Goal: Transaction & Acquisition: Download file/media

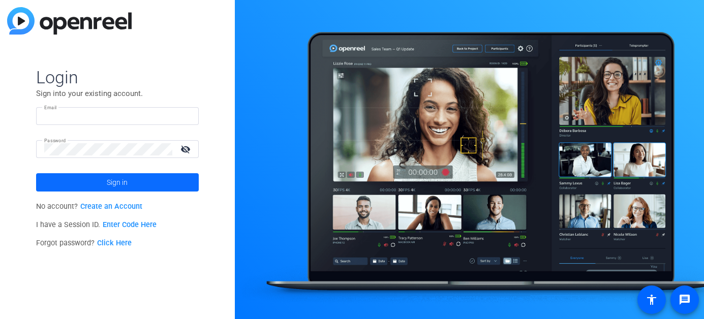
type input "[PERSON_NAME][EMAIL_ADDRESS][DOMAIN_NAME]"
click at [140, 185] on span at bounding box center [117, 182] width 163 height 24
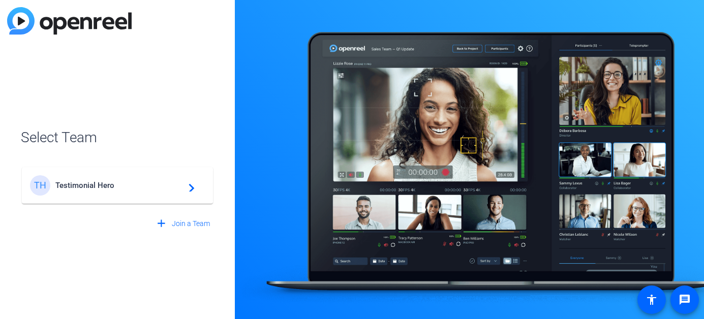
click at [107, 184] on span "Testimonial Hero" at bounding box center [118, 185] width 127 height 9
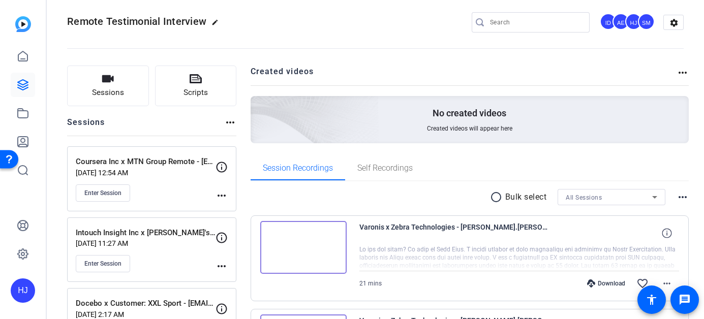
scroll to position [9, 0]
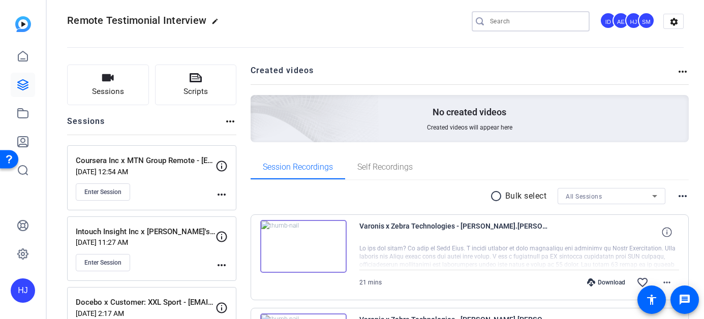
click at [521, 19] on input "Search" at bounding box center [536, 21] width 92 height 12
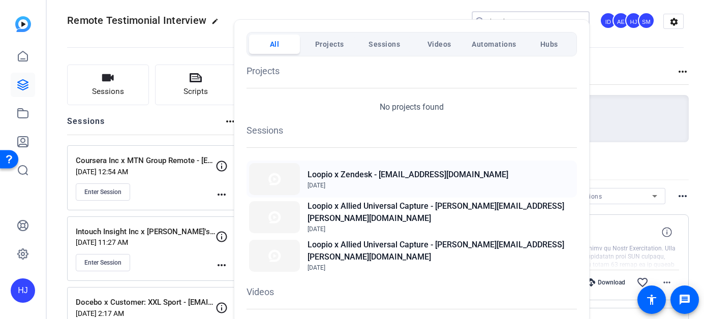
type input "loopio x"
click at [371, 178] on h2 "Loopio x Zendesk - [EMAIL_ADDRESS][DOMAIN_NAME]" at bounding box center [408, 175] width 201 height 12
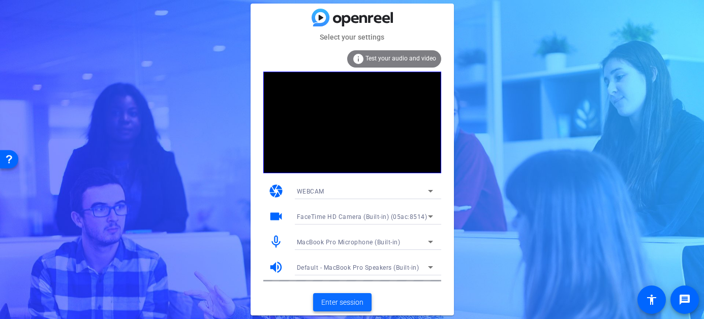
click at [353, 300] on span "Enter session" at bounding box center [342, 302] width 42 height 11
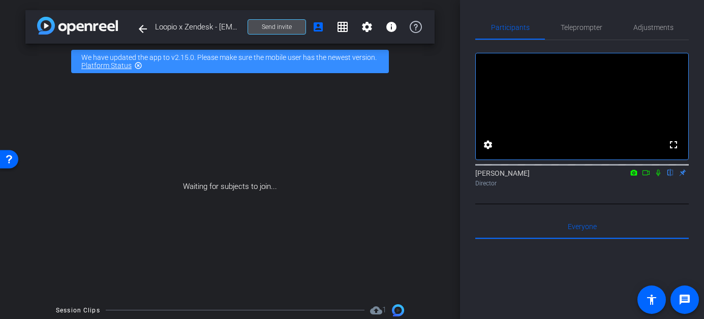
click at [270, 23] on span "Send invite" at bounding box center [277, 27] width 30 height 8
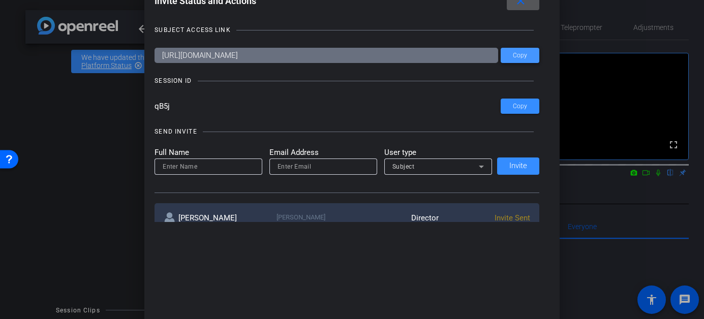
click at [518, 54] on span "Copy" at bounding box center [520, 56] width 14 height 8
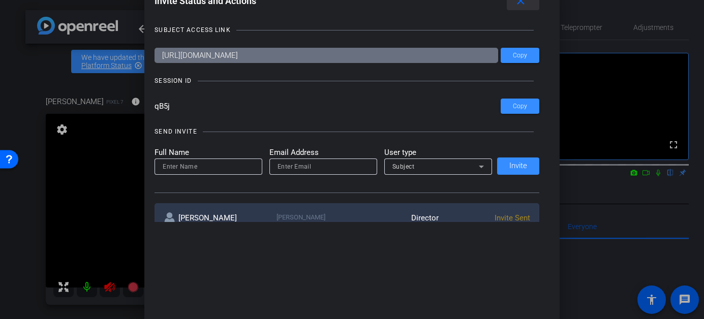
click at [524, 6] on mat-icon "close" at bounding box center [521, 1] width 13 height 13
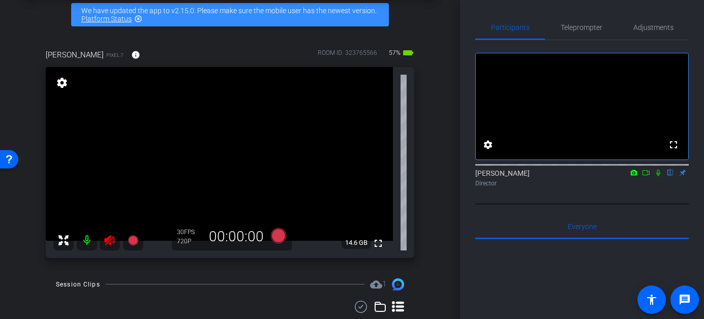
scroll to position [53, 0]
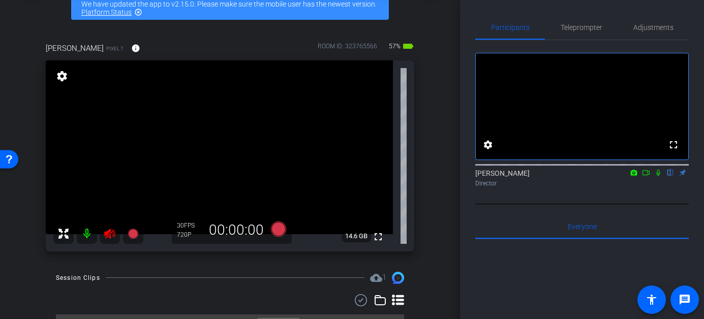
click at [109, 232] on icon at bounding box center [109, 234] width 11 height 10
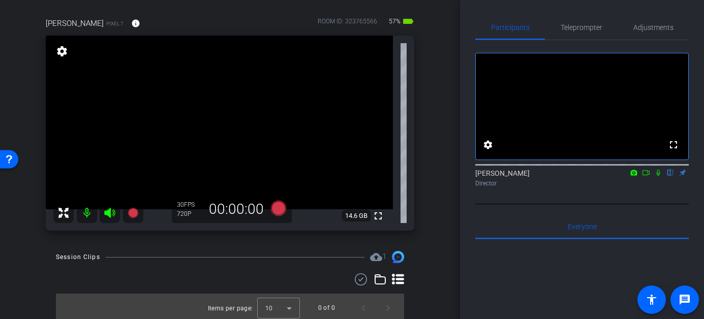
scroll to position [79, 0]
click at [655, 25] on span "Adjustments" at bounding box center [654, 27] width 40 height 7
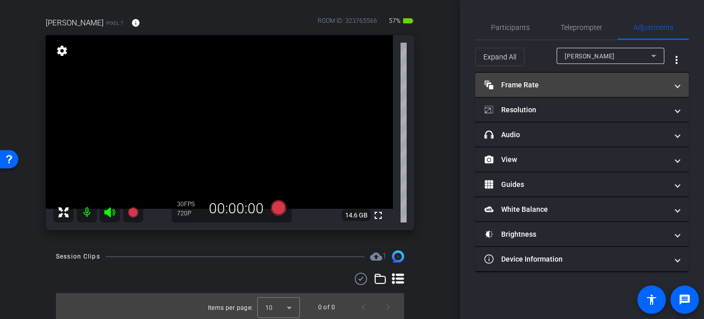
click at [572, 86] on mat-panel-title "Frame Rate Frame Rate" at bounding box center [576, 85] width 183 height 11
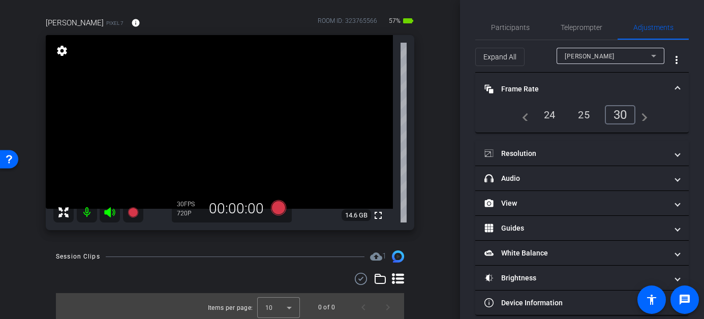
click at [550, 113] on div "24" at bounding box center [549, 114] width 27 height 17
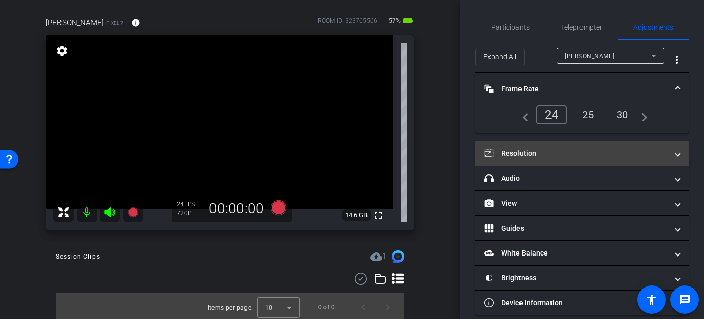
click at [546, 152] on mat-panel-title "Resolution" at bounding box center [576, 153] width 183 height 11
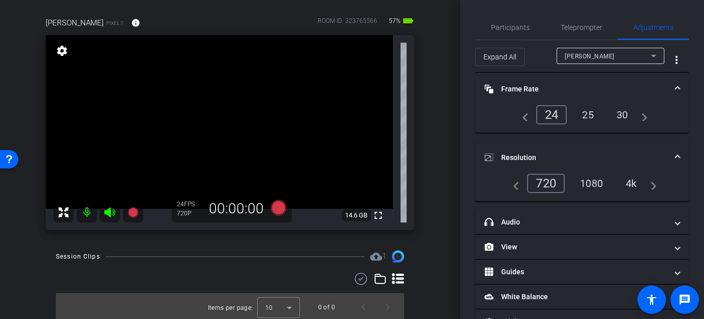
click at [602, 175] on div "1080" at bounding box center [592, 183] width 38 height 17
click at [504, 26] on span "Participants" at bounding box center [510, 27] width 39 height 7
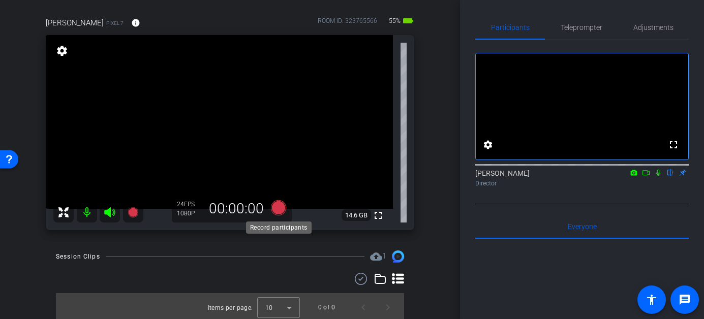
click at [279, 212] on icon at bounding box center [278, 207] width 15 height 15
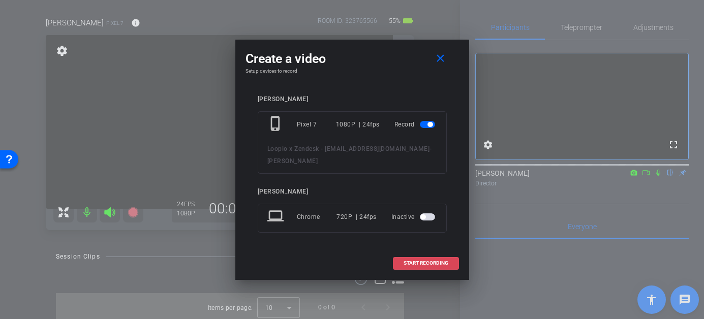
click at [424, 261] on span "START RECORDING" at bounding box center [426, 263] width 45 height 5
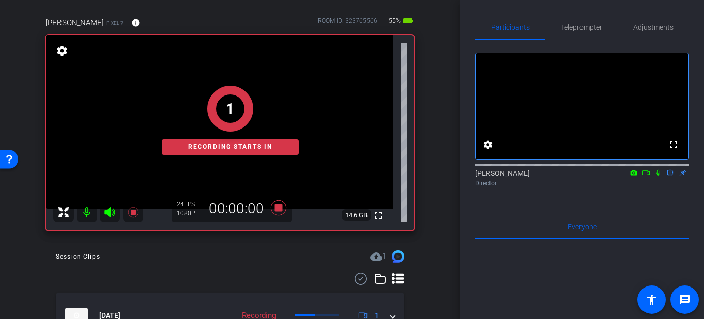
click at [657, 176] on icon at bounding box center [658, 173] width 4 height 7
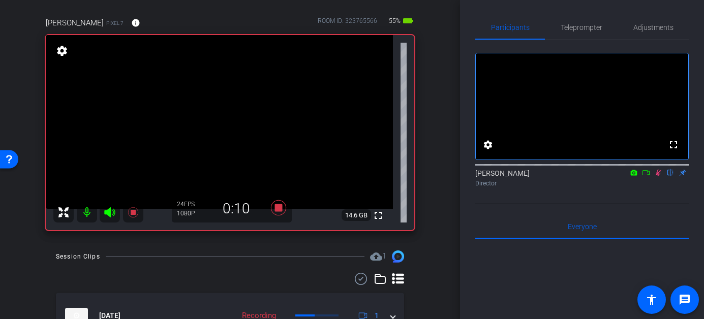
click at [657, 176] on icon at bounding box center [659, 173] width 6 height 7
click at [280, 208] on icon at bounding box center [278, 207] width 15 height 15
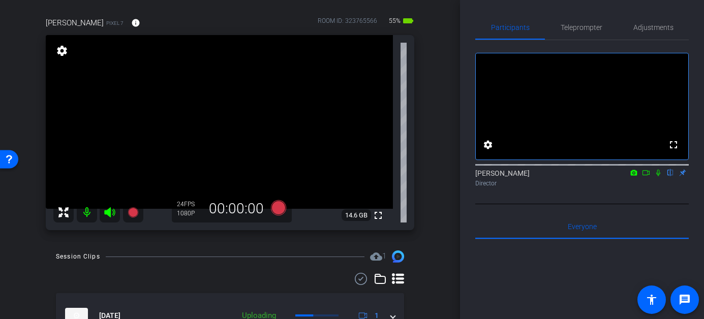
scroll to position [134, 0]
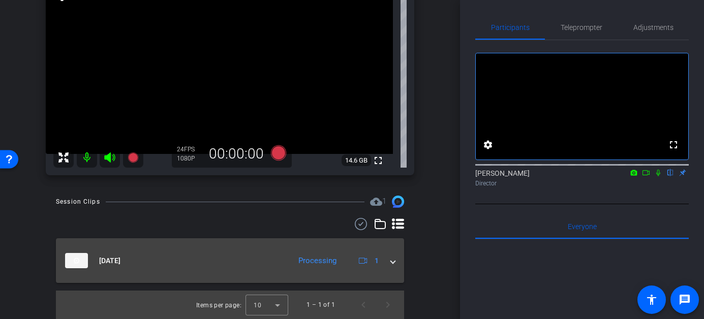
click at [396, 264] on mat-expansion-panel-header "Sep 23, 2025 Processing 1" at bounding box center [230, 260] width 348 height 45
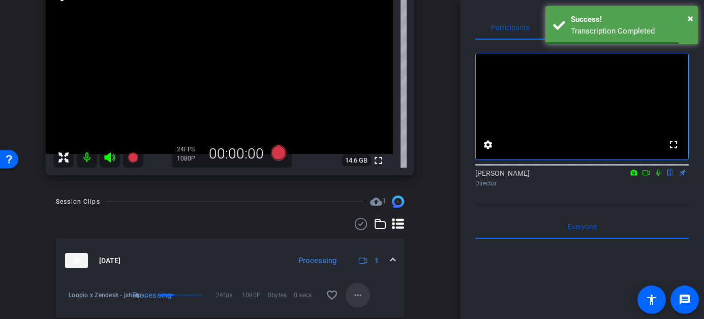
click at [355, 295] on mat-icon "more_horiz" at bounding box center [358, 295] width 12 height 12
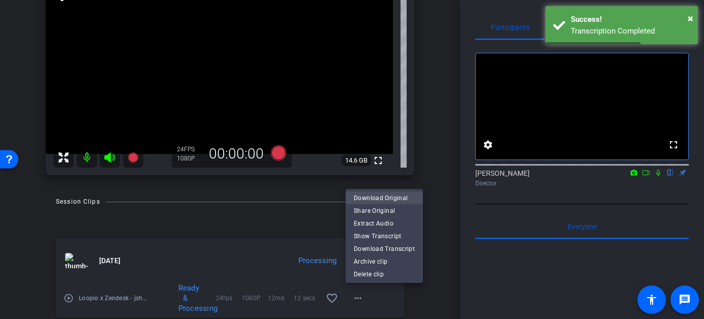
click at [378, 200] on span "Download Original" at bounding box center [384, 198] width 61 height 12
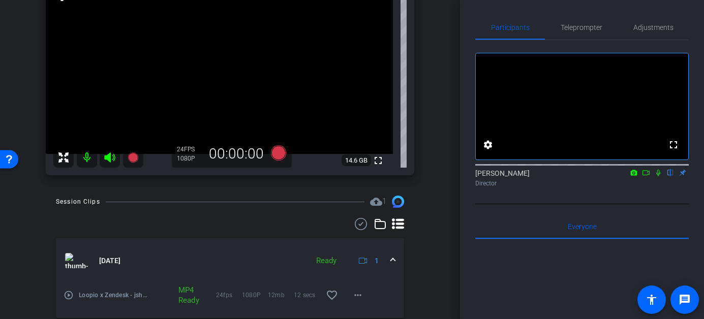
click at [89, 158] on mat-icon at bounding box center [87, 157] width 20 height 20
click at [108, 155] on icon at bounding box center [109, 158] width 11 height 10
click at [113, 159] on icon at bounding box center [109, 158] width 11 height 10
click at [84, 158] on mat-icon at bounding box center [87, 157] width 20 height 20
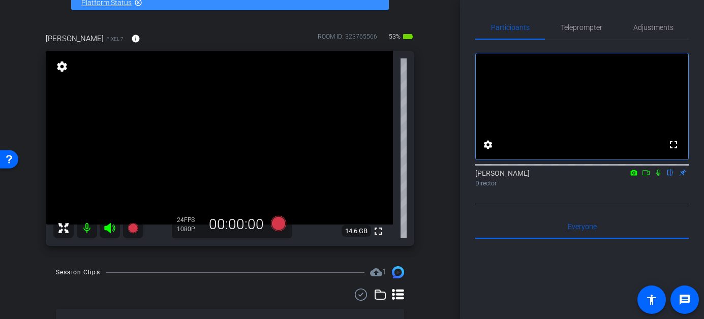
scroll to position [67, 0]
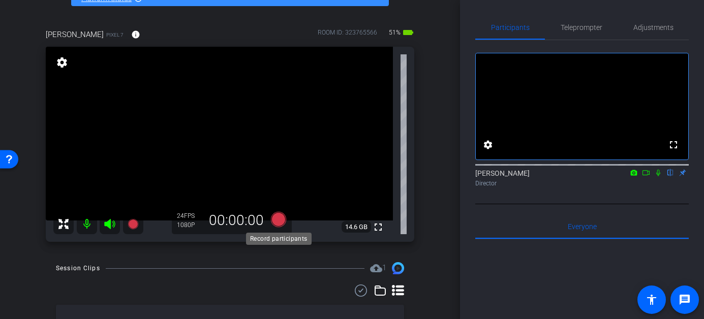
click at [279, 218] on icon at bounding box center [278, 219] width 15 height 15
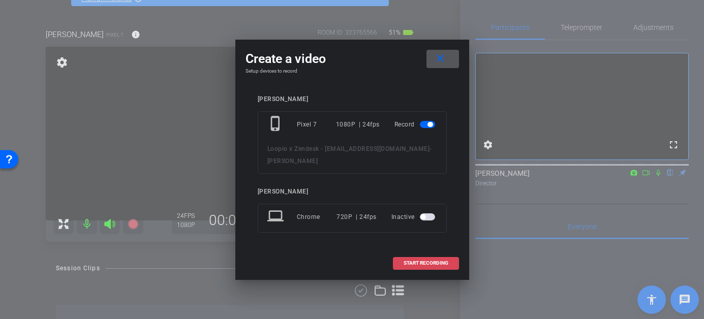
click at [415, 261] on span "START RECORDING" at bounding box center [426, 263] width 45 height 5
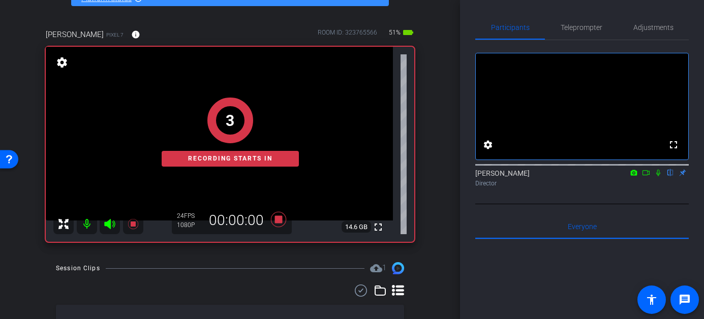
click at [648, 176] on icon at bounding box center [646, 172] width 8 height 7
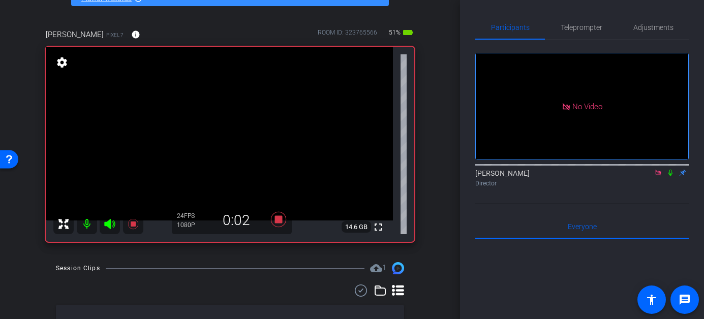
click at [670, 176] on icon at bounding box center [671, 172] width 8 height 7
click at [671, 176] on icon at bounding box center [671, 172] width 8 height 7
click at [671, 176] on icon at bounding box center [671, 173] width 6 height 7
click at [672, 176] on icon at bounding box center [671, 172] width 8 height 7
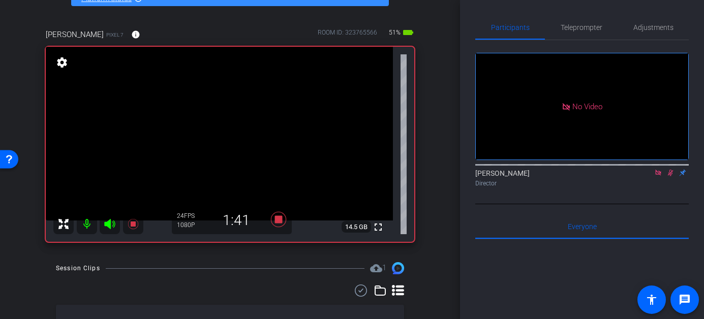
click at [671, 176] on icon at bounding box center [671, 172] width 8 height 7
click at [671, 176] on icon at bounding box center [671, 173] width 4 height 7
click at [671, 176] on icon at bounding box center [671, 173] width 6 height 7
click at [668, 176] on icon at bounding box center [671, 172] width 8 height 7
click at [671, 176] on icon at bounding box center [671, 173] width 6 height 7
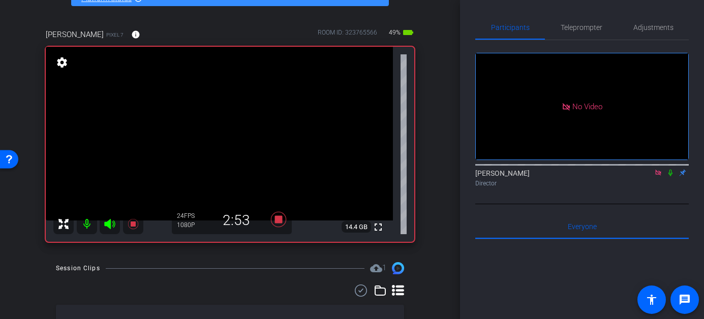
click at [671, 176] on icon at bounding box center [671, 173] width 4 height 7
click at [670, 176] on icon at bounding box center [671, 172] width 8 height 7
click at [671, 176] on icon at bounding box center [671, 172] width 8 height 7
click at [670, 176] on icon at bounding box center [671, 172] width 8 height 7
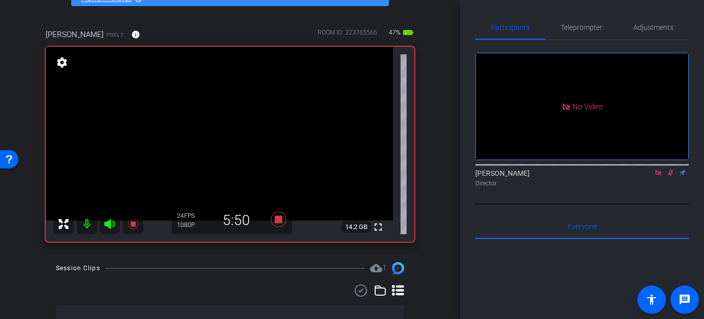
click at [672, 176] on icon at bounding box center [671, 172] width 8 height 7
click at [671, 176] on icon at bounding box center [671, 172] width 8 height 7
click at [673, 176] on icon at bounding box center [671, 172] width 8 height 7
click at [674, 176] on icon at bounding box center [671, 172] width 8 height 7
click at [670, 176] on icon at bounding box center [671, 172] width 8 height 7
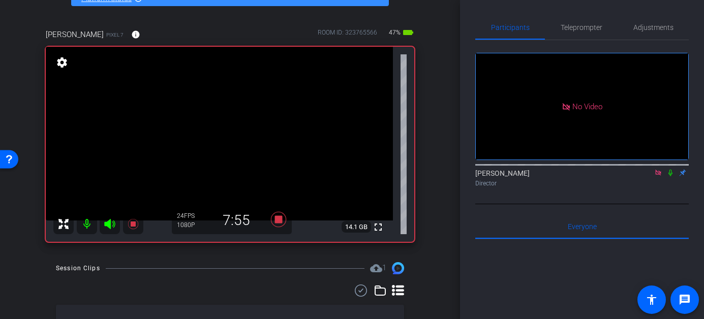
click at [668, 176] on icon at bounding box center [671, 172] width 8 height 7
click at [670, 176] on icon at bounding box center [671, 172] width 8 height 7
click at [670, 176] on icon at bounding box center [671, 173] width 4 height 7
click at [670, 176] on icon at bounding box center [671, 172] width 8 height 7
click at [670, 176] on icon at bounding box center [671, 173] width 4 height 7
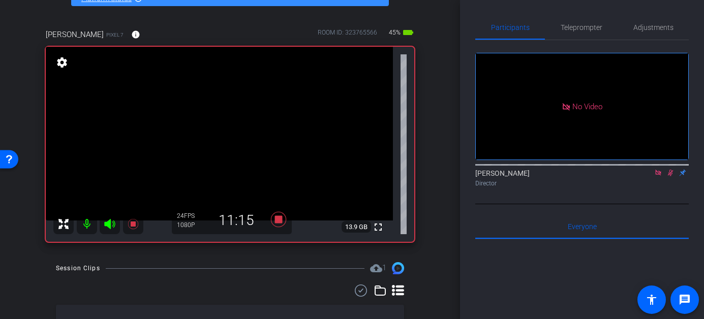
click at [671, 176] on icon at bounding box center [671, 172] width 8 height 7
click at [672, 176] on icon at bounding box center [671, 172] width 8 height 7
click at [670, 176] on icon at bounding box center [671, 173] width 4 height 7
click at [671, 176] on icon at bounding box center [671, 172] width 8 height 7
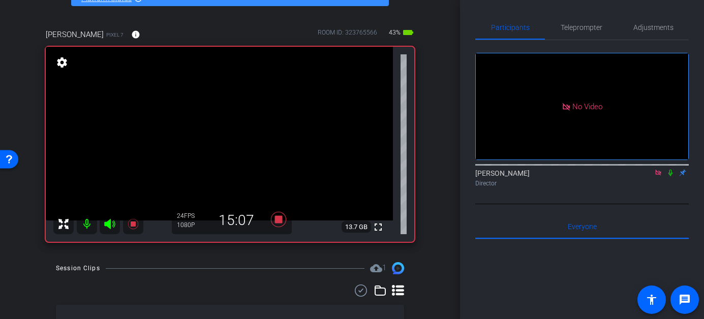
click at [670, 176] on icon at bounding box center [671, 173] width 4 height 7
click at [671, 176] on icon at bounding box center [671, 173] width 6 height 7
click at [671, 176] on icon at bounding box center [671, 173] width 4 height 7
click at [671, 176] on icon at bounding box center [671, 172] width 8 height 7
click at [671, 176] on icon at bounding box center [671, 173] width 4 height 7
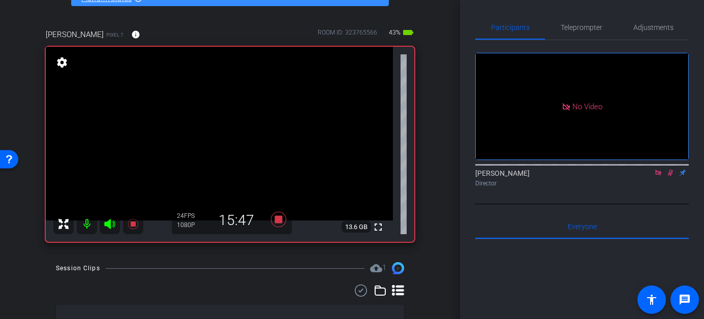
click at [671, 176] on icon at bounding box center [671, 173] width 6 height 7
click at [671, 176] on icon at bounding box center [671, 173] width 4 height 7
click at [671, 176] on icon at bounding box center [671, 172] width 8 height 7
click at [669, 176] on icon at bounding box center [671, 172] width 8 height 7
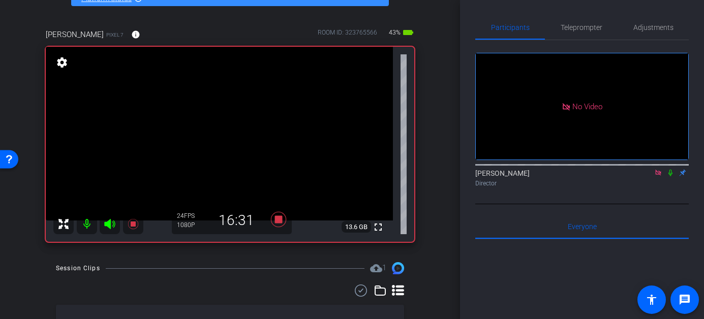
click at [668, 176] on icon at bounding box center [671, 172] width 8 height 7
click at [669, 176] on icon at bounding box center [671, 172] width 8 height 7
click at [670, 176] on icon at bounding box center [671, 173] width 6 height 7
click at [671, 176] on icon at bounding box center [671, 173] width 4 height 7
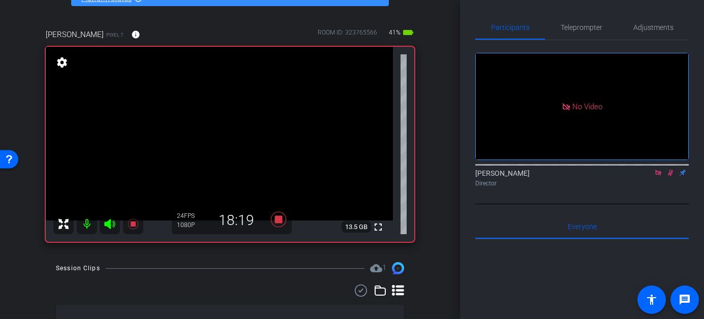
click at [671, 176] on icon at bounding box center [671, 173] width 6 height 7
click at [669, 176] on icon at bounding box center [671, 172] width 8 height 7
click at [670, 176] on icon at bounding box center [671, 173] width 6 height 7
click at [670, 176] on icon at bounding box center [671, 173] width 4 height 7
click at [670, 176] on icon at bounding box center [671, 173] width 6 height 7
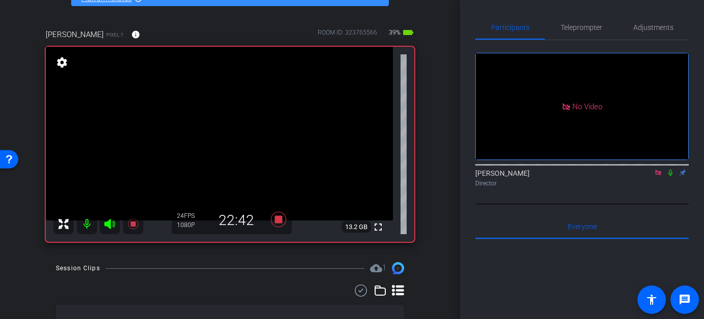
click at [671, 176] on icon at bounding box center [671, 173] width 4 height 7
click at [672, 176] on icon at bounding box center [671, 172] width 8 height 7
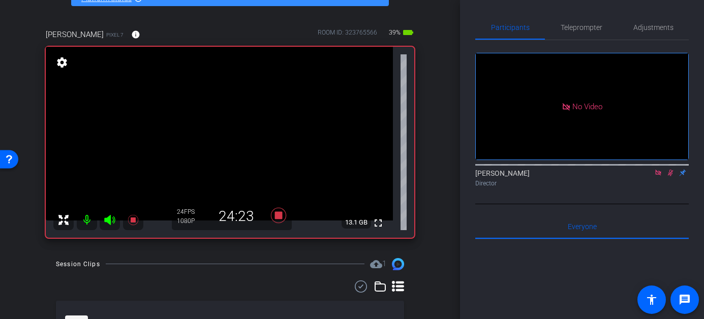
click at [672, 176] on icon at bounding box center [671, 172] width 8 height 7
click at [671, 176] on icon at bounding box center [671, 173] width 4 height 7
click at [671, 176] on icon at bounding box center [671, 173] width 6 height 7
click at [671, 176] on icon at bounding box center [671, 172] width 8 height 7
click at [671, 176] on icon at bounding box center [671, 173] width 6 height 7
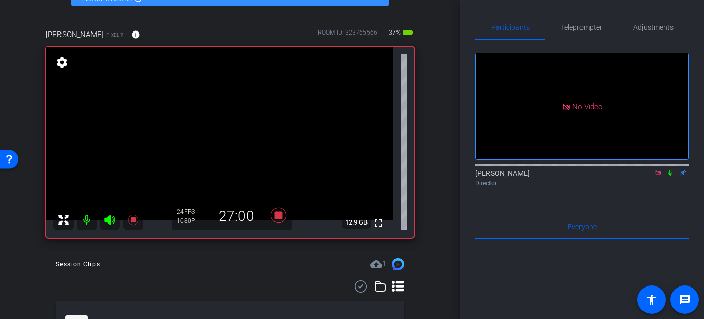
click at [671, 176] on icon at bounding box center [671, 172] width 8 height 7
click at [671, 176] on icon at bounding box center [671, 173] width 6 height 7
click at [672, 176] on icon at bounding box center [671, 172] width 8 height 7
click at [671, 176] on icon at bounding box center [671, 172] width 8 height 7
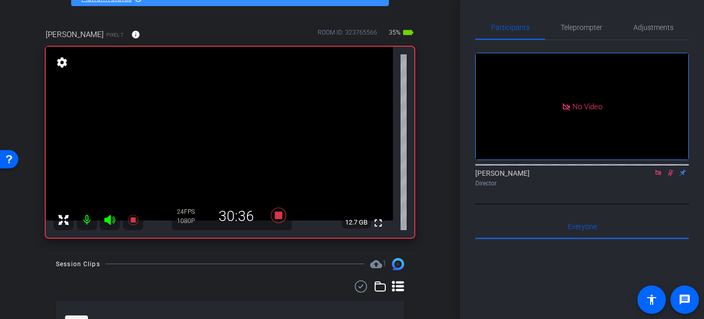
click at [671, 176] on icon at bounding box center [671, 172] width 8 height 7
click at [670, 176] on icon at bounding box center [671, 172] width 8 height 7
click at [671, 176] on icon at bounding box center [671, 172] width 8 height 7
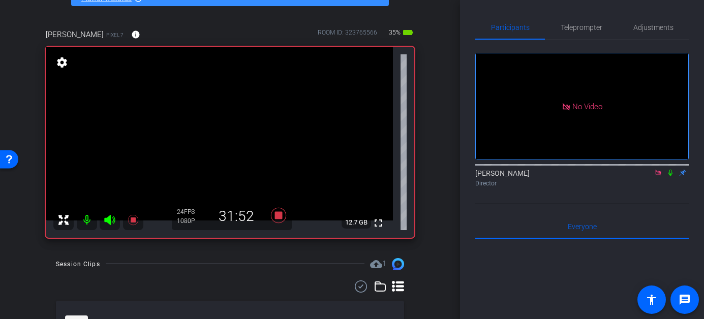
click at [670, 176] on icon at bounding box center [671, 173] width 4 height 7
click at [670, 176] on icon at bounding box center [671, 172] width 8 height 7
click at [671, 176] on icon at bounding box center [671, 172] width 8 height 7
click at [669, 176] on icon at bounding box center [671, 172] width 8 height 7
click at [672, 176] on icon at bounding box center [671, 172] width 8 height 7
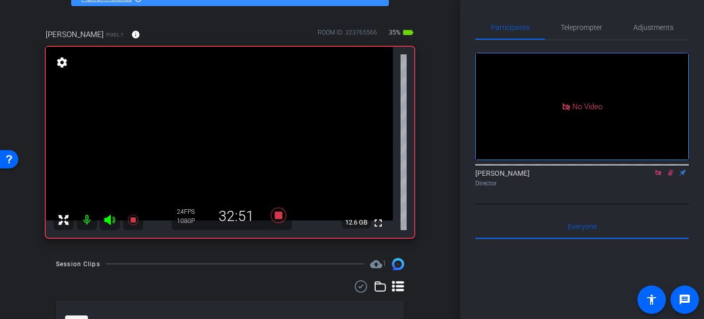
click at [672, 176] on icon at bounding box center [671, 172] width 8 height 7
click at [671, 176] on icon at bounding box center [671, 173] width 4 height 7
click at [671, 176] on icon at bounding box center [671, 173] width 6 height 7
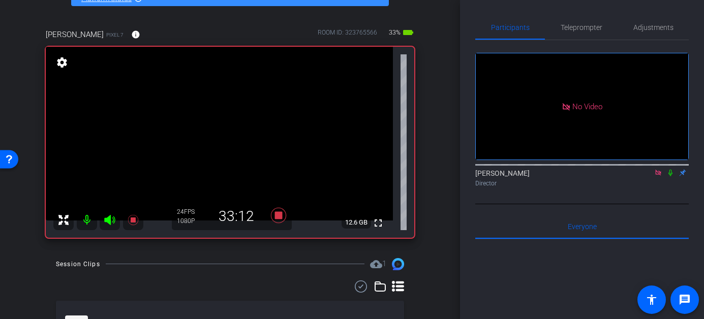
click at [672, 176] on icon at bounding box center [671, 172] width 8 height 7
click at [672, 176] on icon at bounding box center [671, 173] width 6 height 7
click at [670, 176] on icon at bounding box center [671, 172] width 8 height 7
click at [668, 176] on icon at bounding box center [671, 172] width 8 height 7
click at [671, 176] on icon at bounding box center [671, 172] width 8 height 7
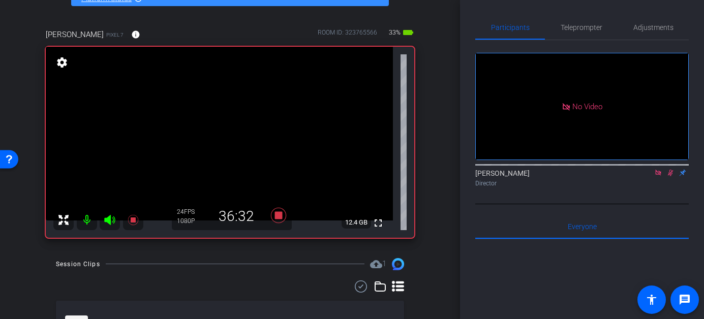
click at [671, 176] on icon at bounding box center [671, 172] width 8 height 7
click at [670, 176] on icon at bounding box center [671, 172] width 8 height 7
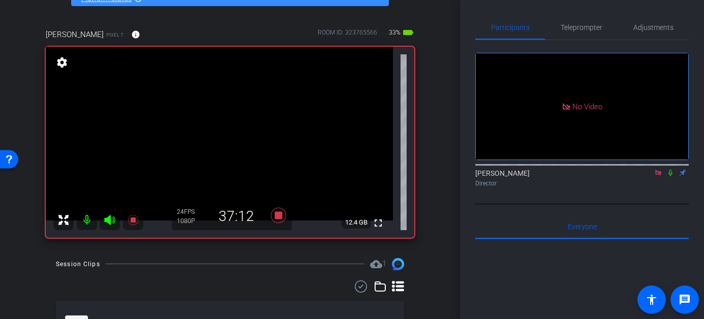
click at [671, 176] on icon at bounding box center [671, 172] width 8 height 7
click at [671, 176] on icon at bounding box center [671, 173] width 6 height 7
click at [671, 176] on icon at bounding box center [671, 172] width 8 height 7
click at [671, 176] on icon at bounding box center [671, 173] width 6 height 7
click at [276, 214] on icon at bounding box center [278, 214] width 15 height 15
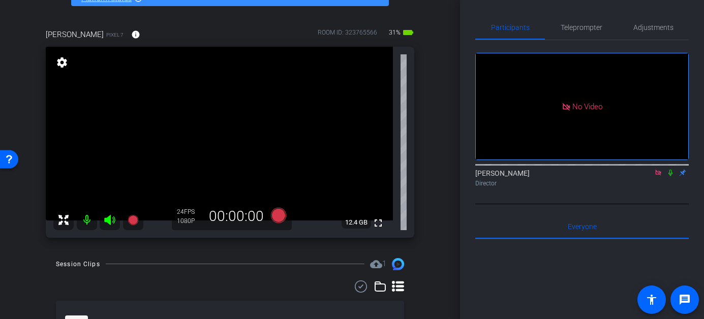
click at [655, 176] on icon at bounding box center [658, 172] width 8 height 7
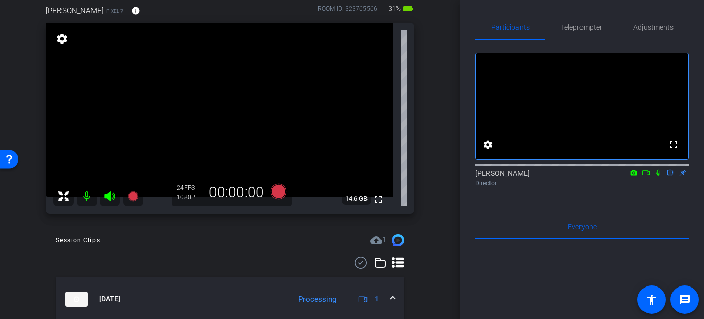
scroll to position [82, 0]
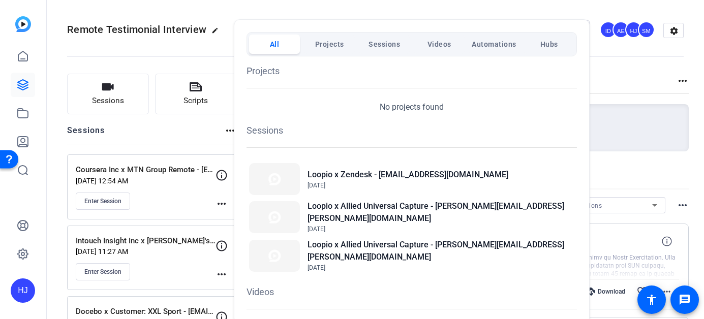
scroll to position [9, 0]
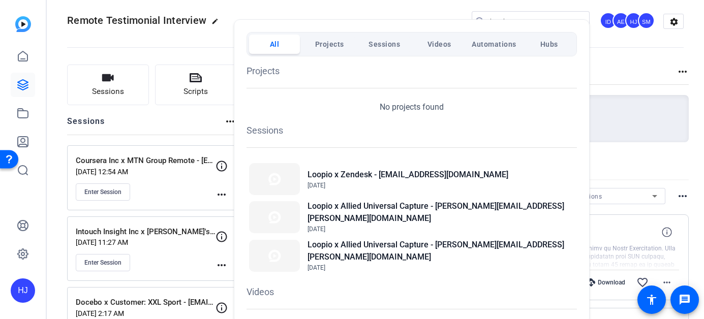
click at [484, 22] on div "All Projects Sessions Videos Automations Hubs Projects No projects found Sessio…" at bounding box center [412, 171] width 356 height 305
click at [612, 77] on div at bounding box center [352, 159] width 704 height 319
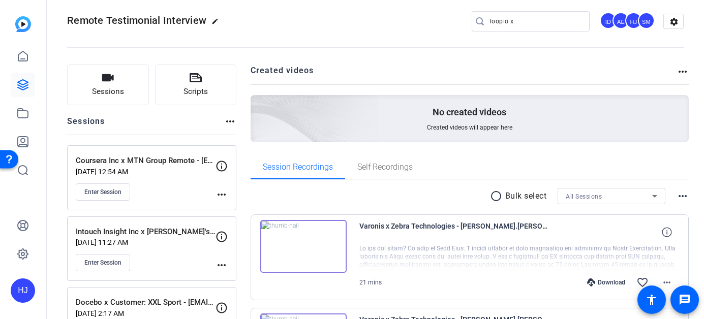
click at [506, 19] on input "loopio x" at bounding box center [536, 21] width 92 height 12
drag, startPoint x: 517, startPoint y: 23, endPoint x: 468, endPoint y: 21, distance: 49.4
click at [468, 21] on div "Remote Testimonial Interview edit loopio x ID AE HJ SM settings" at bounding box center [375, 21] width 617 height 15
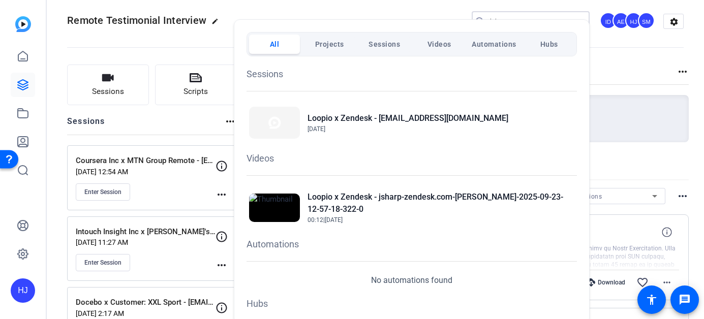
scroll to position [99, 0]
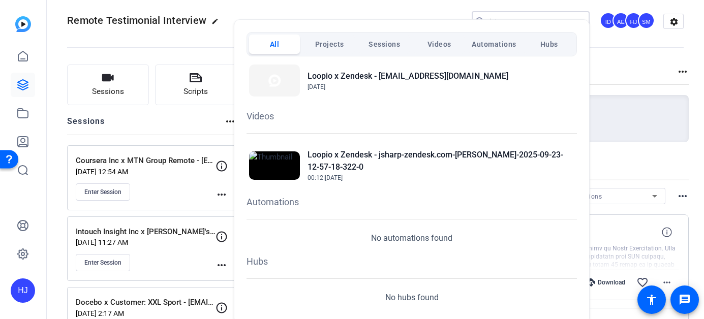
type input "jsharp"
click at [640, 75] on div at bounding box center [352, 159] width 704 height 319
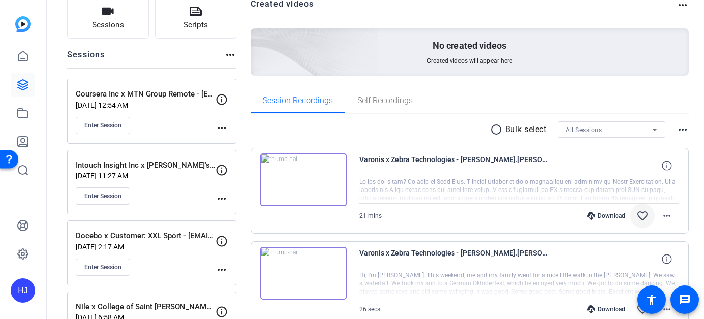
scroll to position [90, 0]
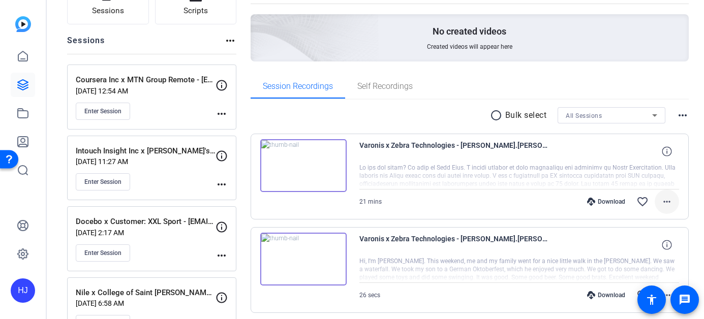
click at [666, 202] on mat-icon "more_horiz" at bounding box center [667, 202] width 12 height 12
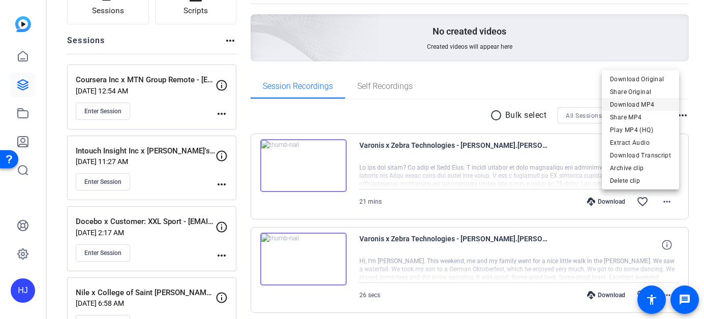
click at [639, 105] on span "Download MP4" at bounding box center [640, 105] width 61 height 12
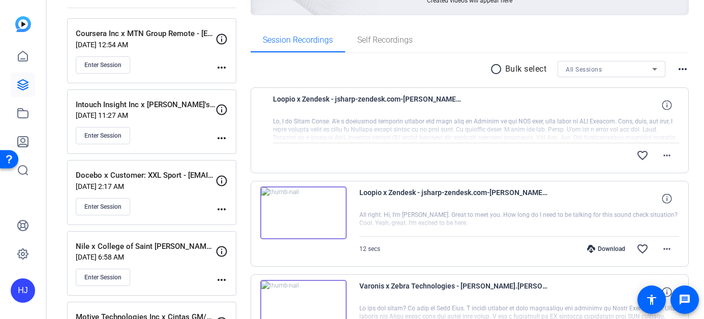
scroll to position [117, 0]
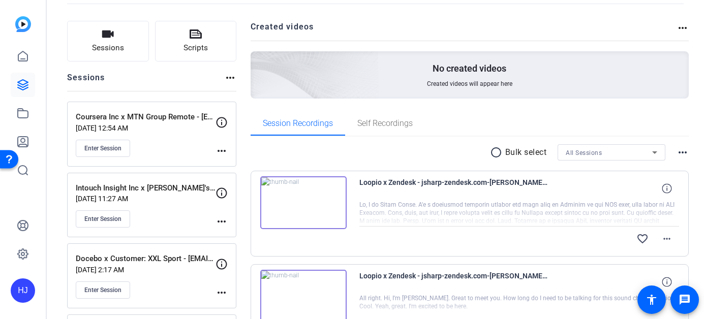
scroll to position [75, 0]
